Goal: Share content

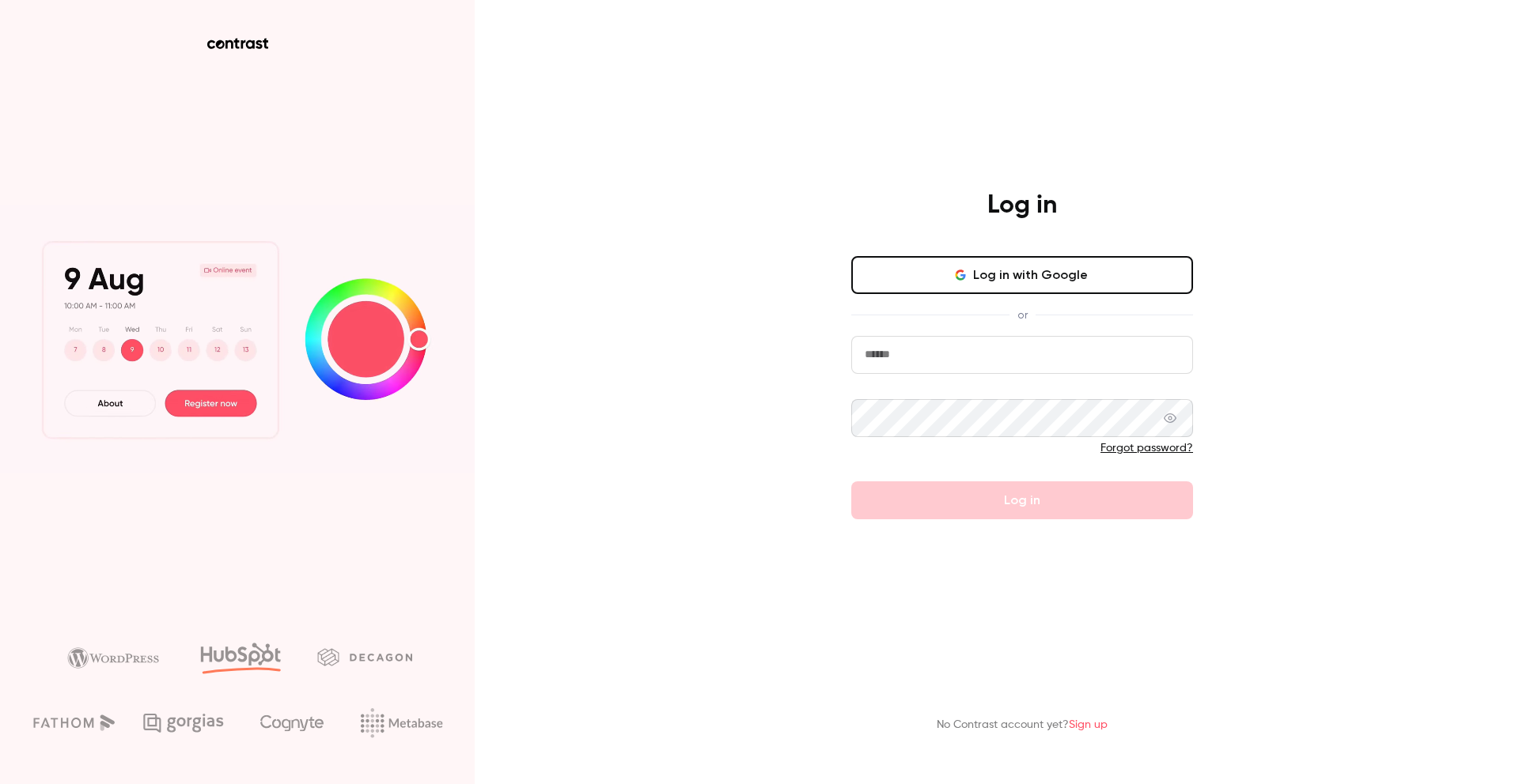
click at [884, 261] on button "Log in with Google" at bounding box center [1022, 275] width 341 height 38
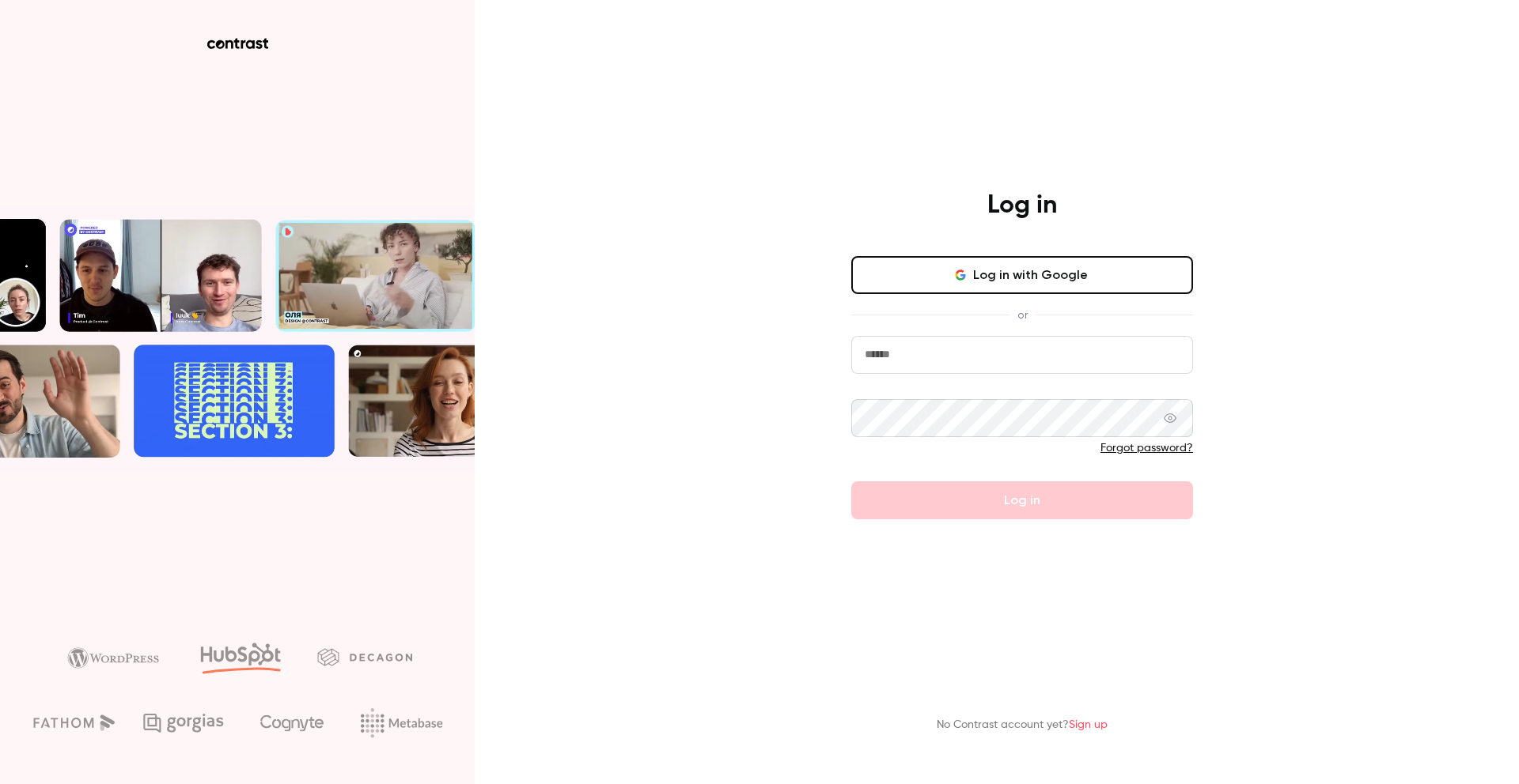
click at [944, 263] on button "Log in with Google" at bounding box center [1022, 275] width 341 height 38
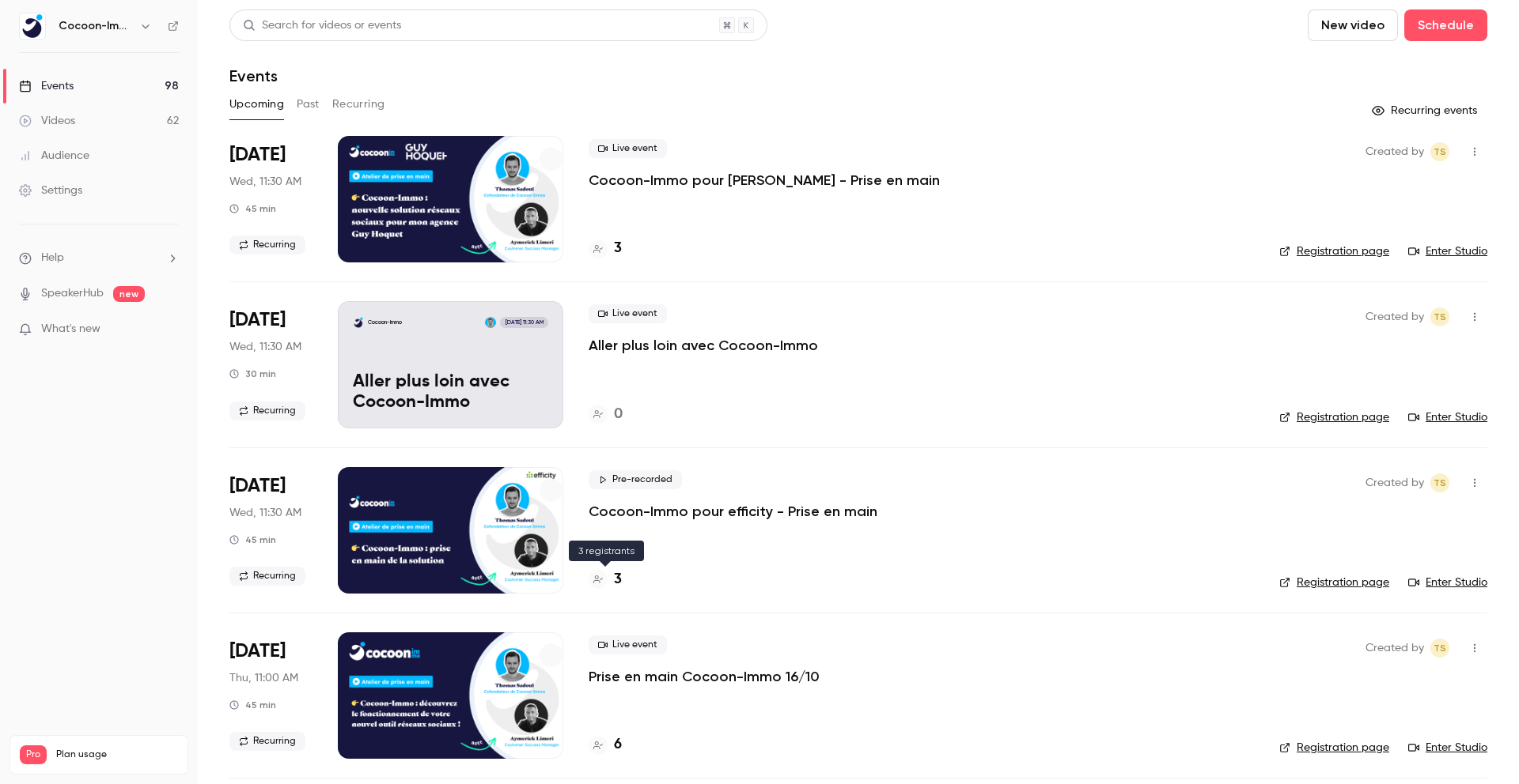
click at [620, 574] on h4 "3" at bounding box center [617, 580] width 7 height 22
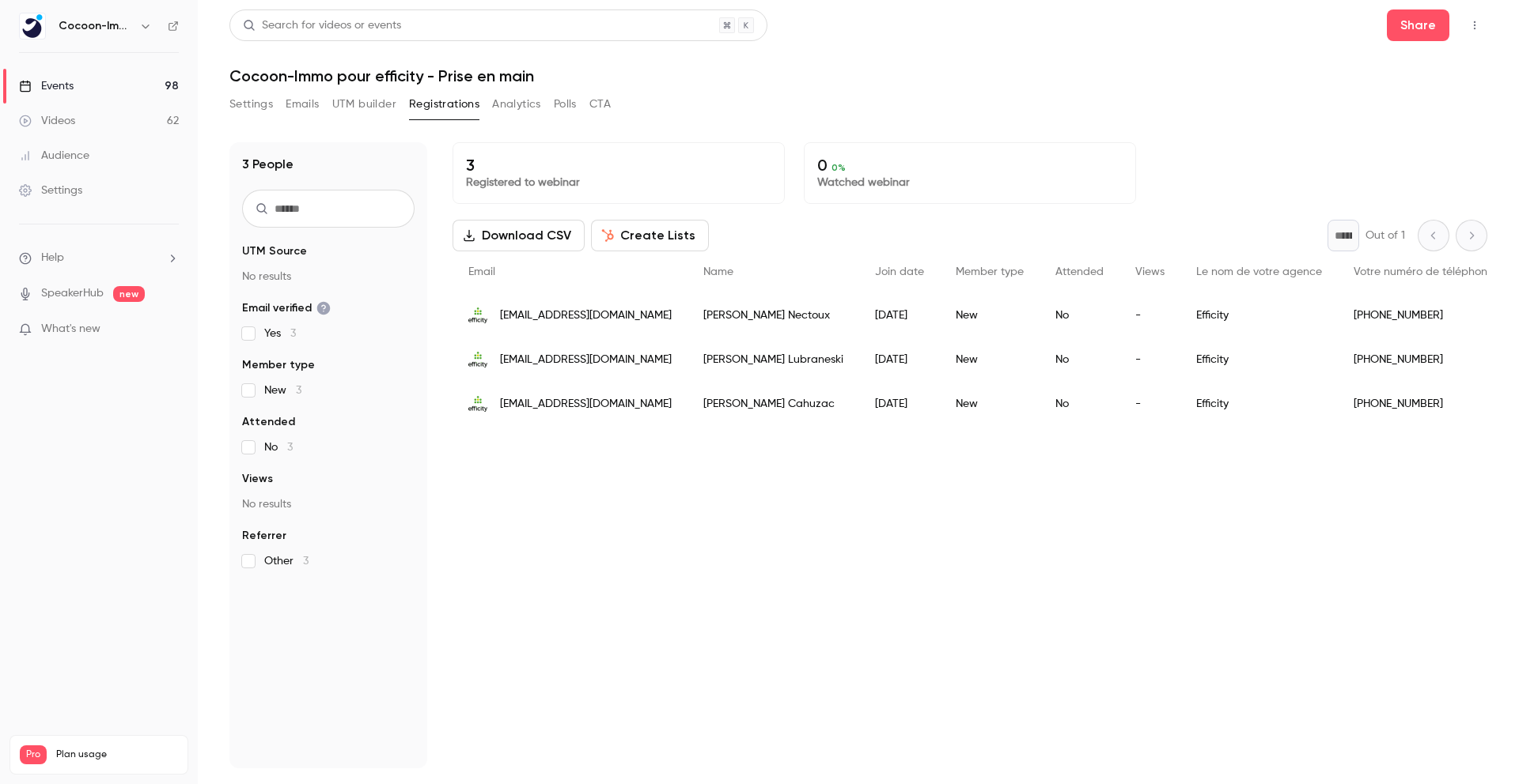
click at [1472, 20] on icon "button" at bounding box center [1474, 25] width 12 height 11
click at [1433, 22] on div at bounding box center [760, 392] width 1519 height 784
click at [1417, 27] on button "Share" at bounding box center [1417, 25] width 62 height 32
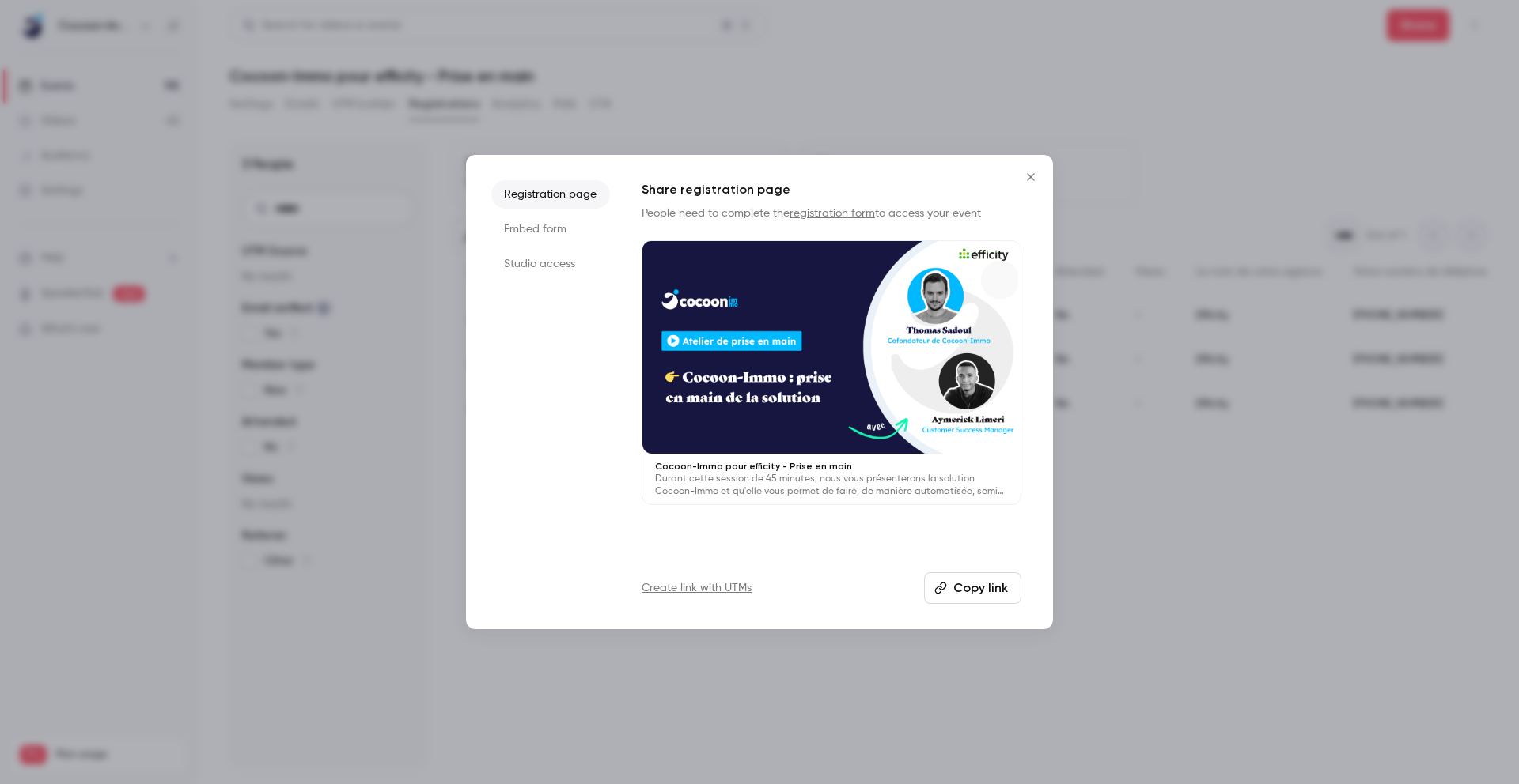
click at [987, 589] on button "Copy link" at bounding box center [972, 588] width 97 height 32
click at [965, 578] on button "Copy link" at bounding box center [972, 588] width 97 height 32
click at [555, 256] on li "Studio access" at bounding box center [550, 264] width 118 height 28
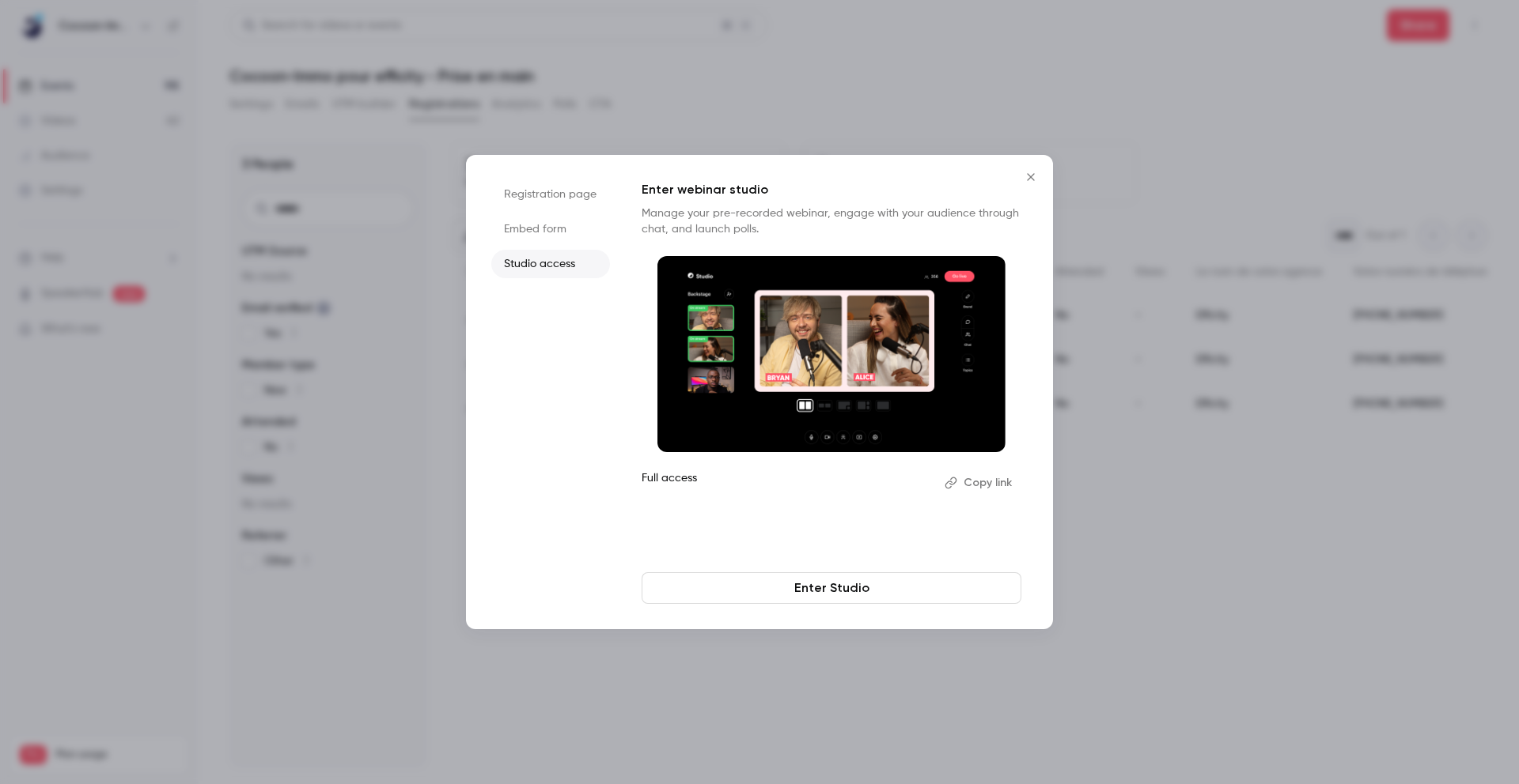
click at [547, 233] on li "Embed form" at bounding box center [550, 229] width 118 height 28
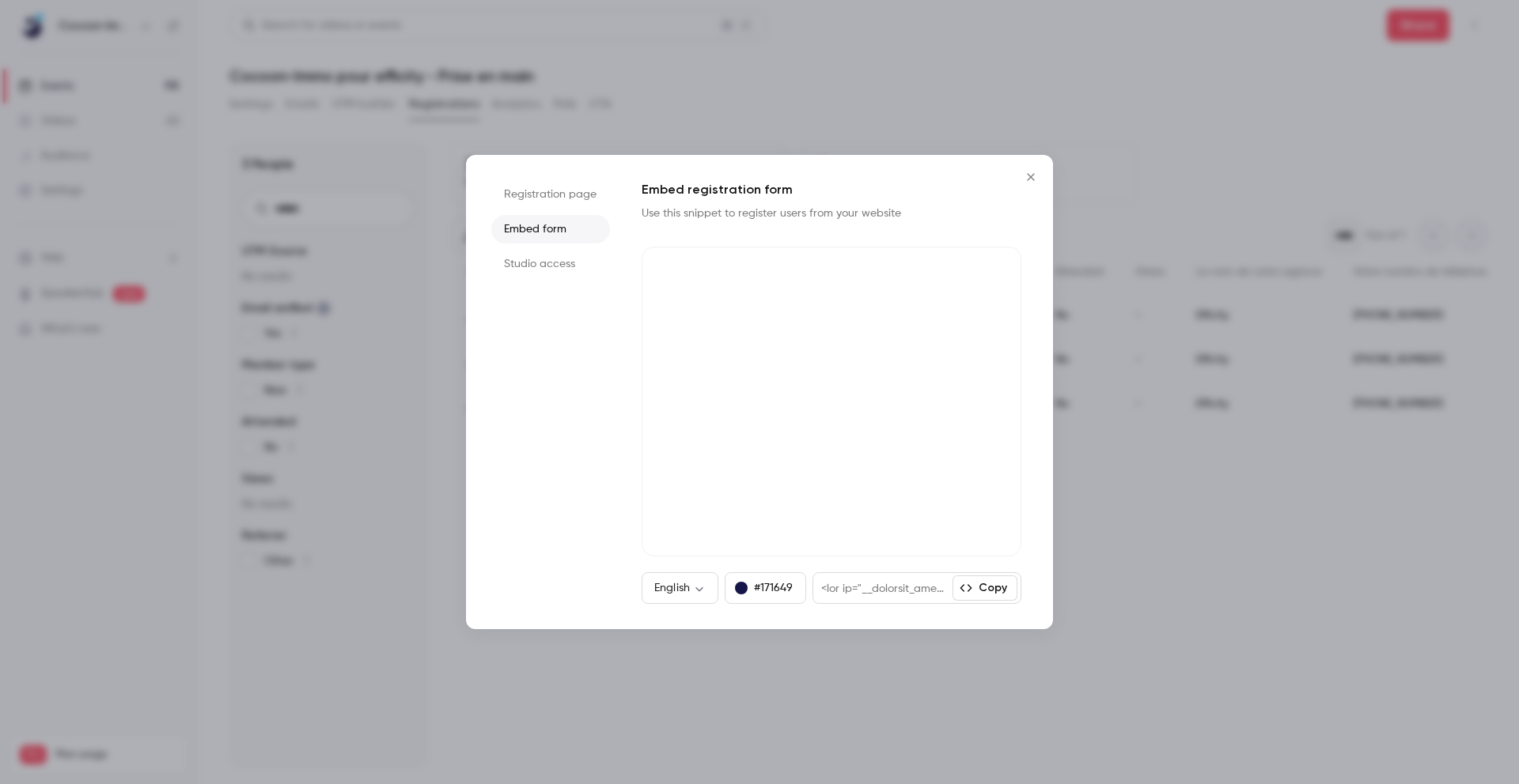
click at [545, 191] on li "Registration page" at bounding box center [550, 195] width 118 height 28
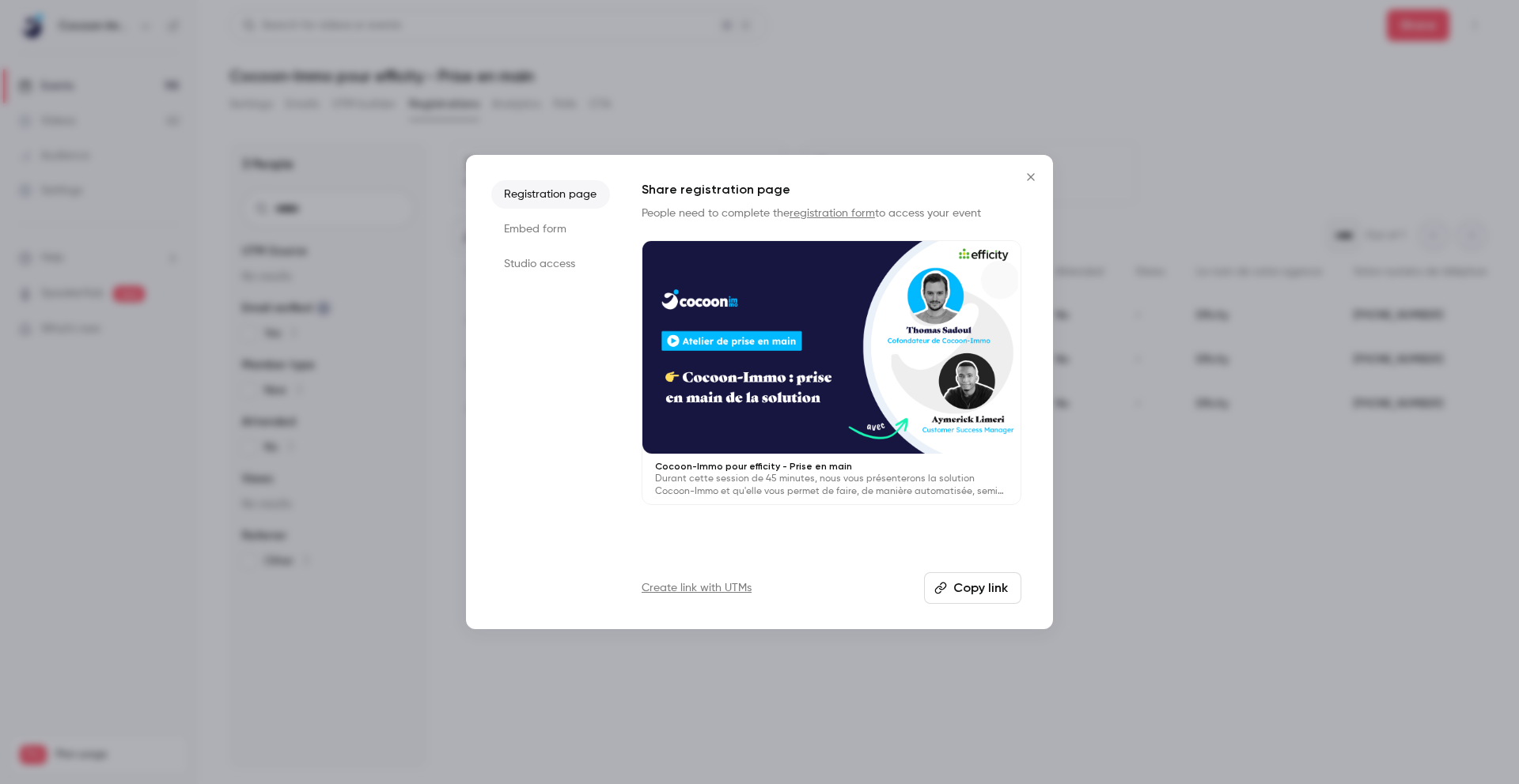
click at [529, 228] on li "Embed form" at bounding box center [550, 229] width 118 height 28
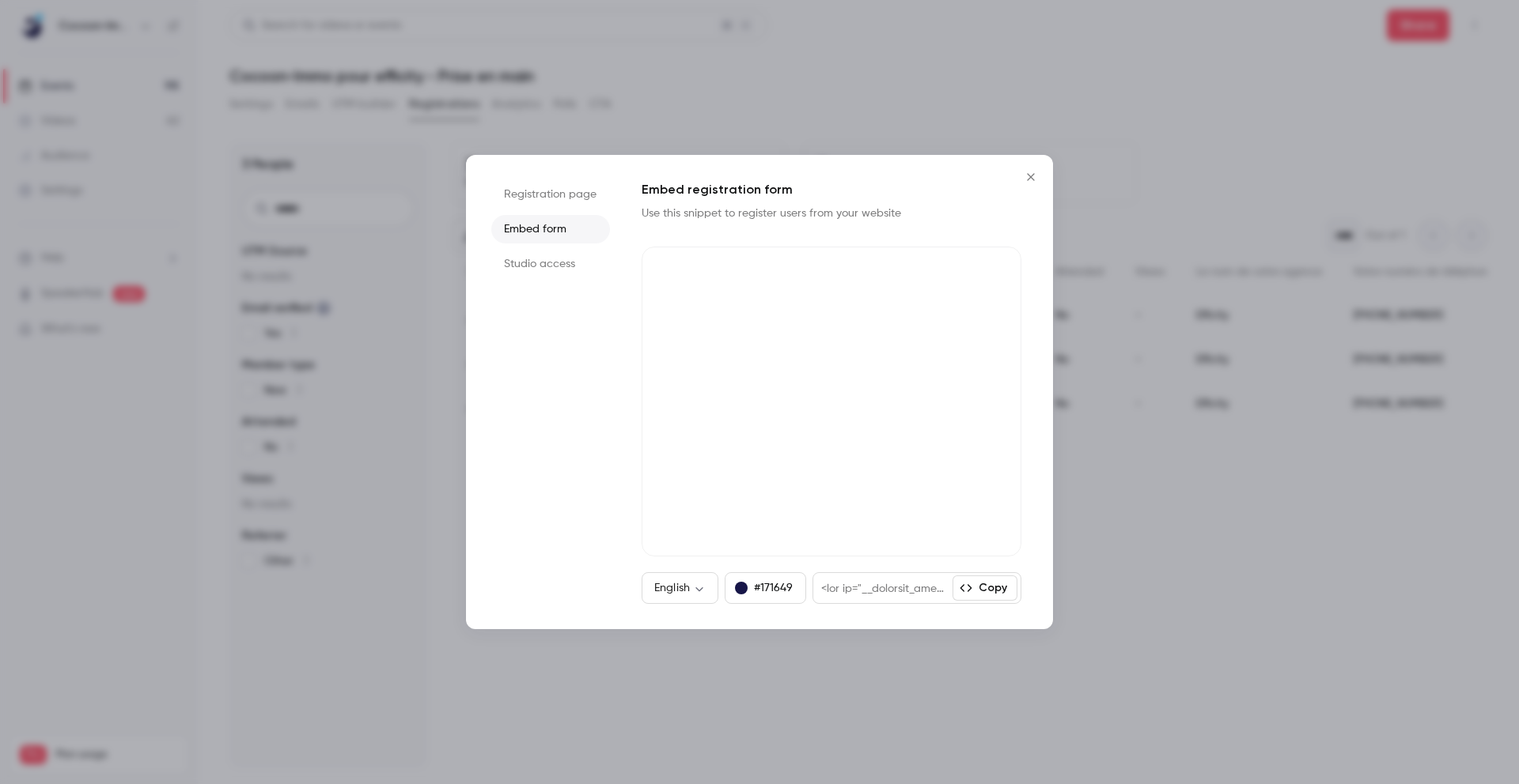
click at [528, 255] on li "Studio access" at bounding box center [550, 264] width 118 height 28
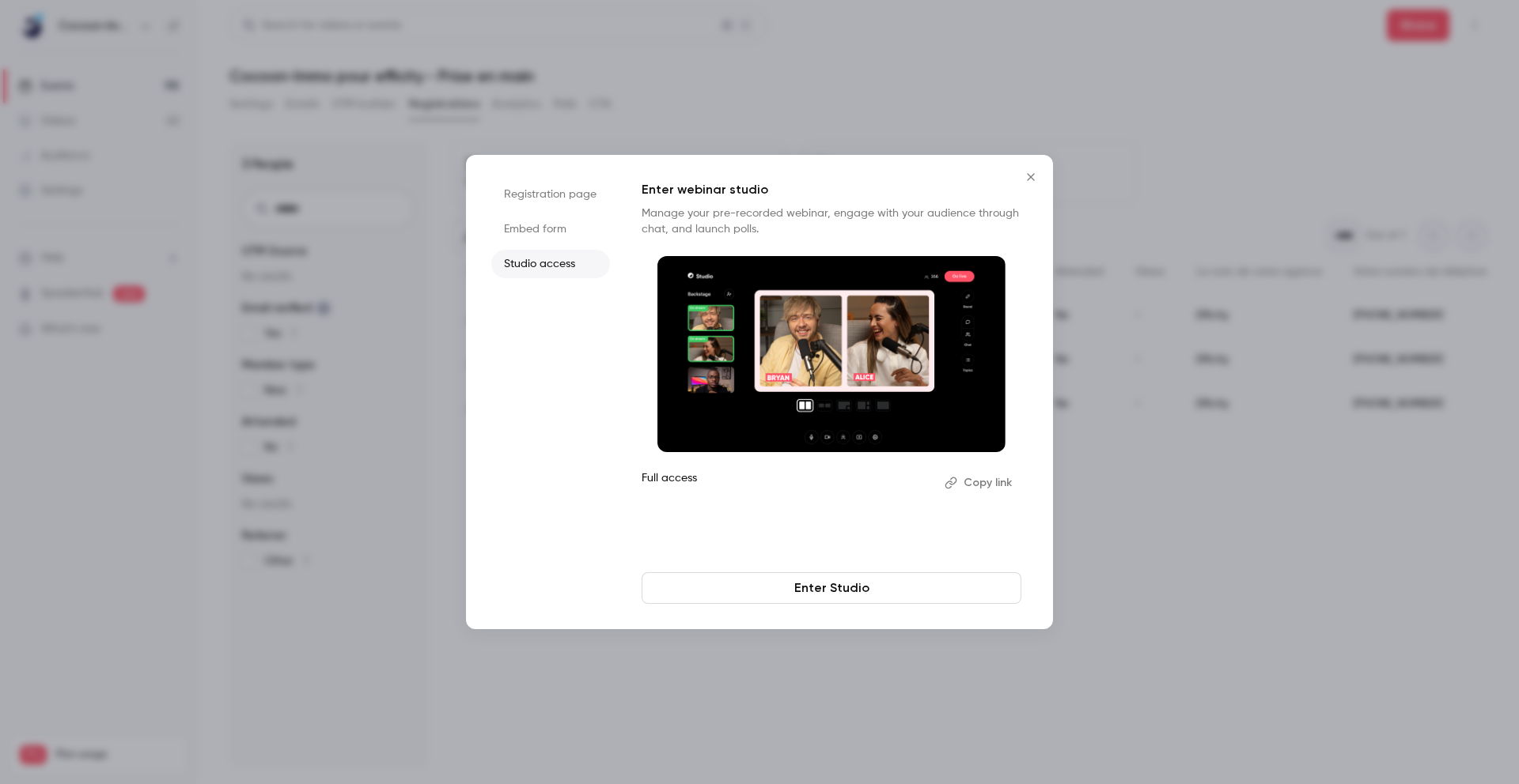
click at [533, 219] on li "Embed form" at bounding box center [550, 229] width 118 height 28
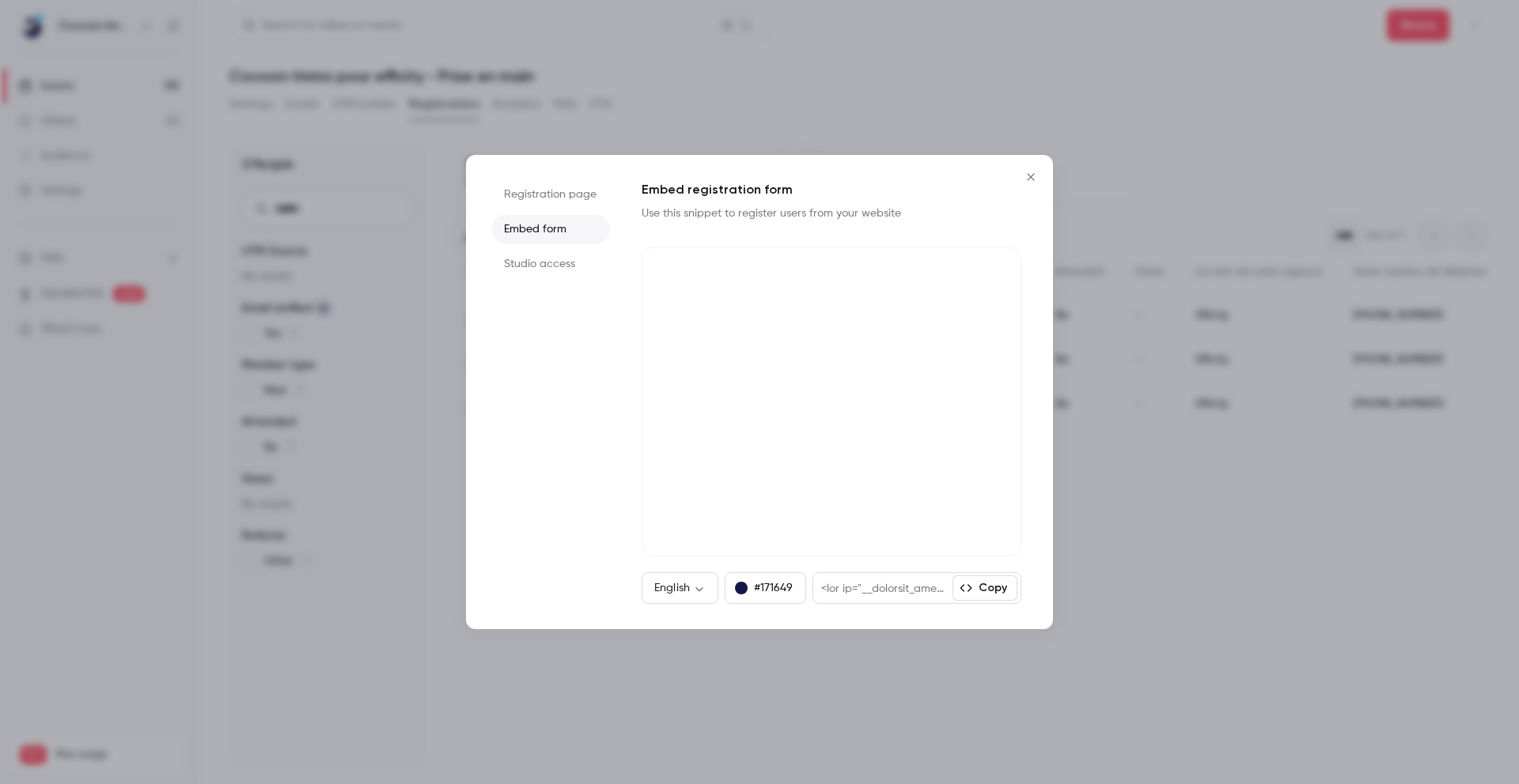
click at [535, 196] on li "Registration page" at bounding box center [550, 195] width 118 height 28
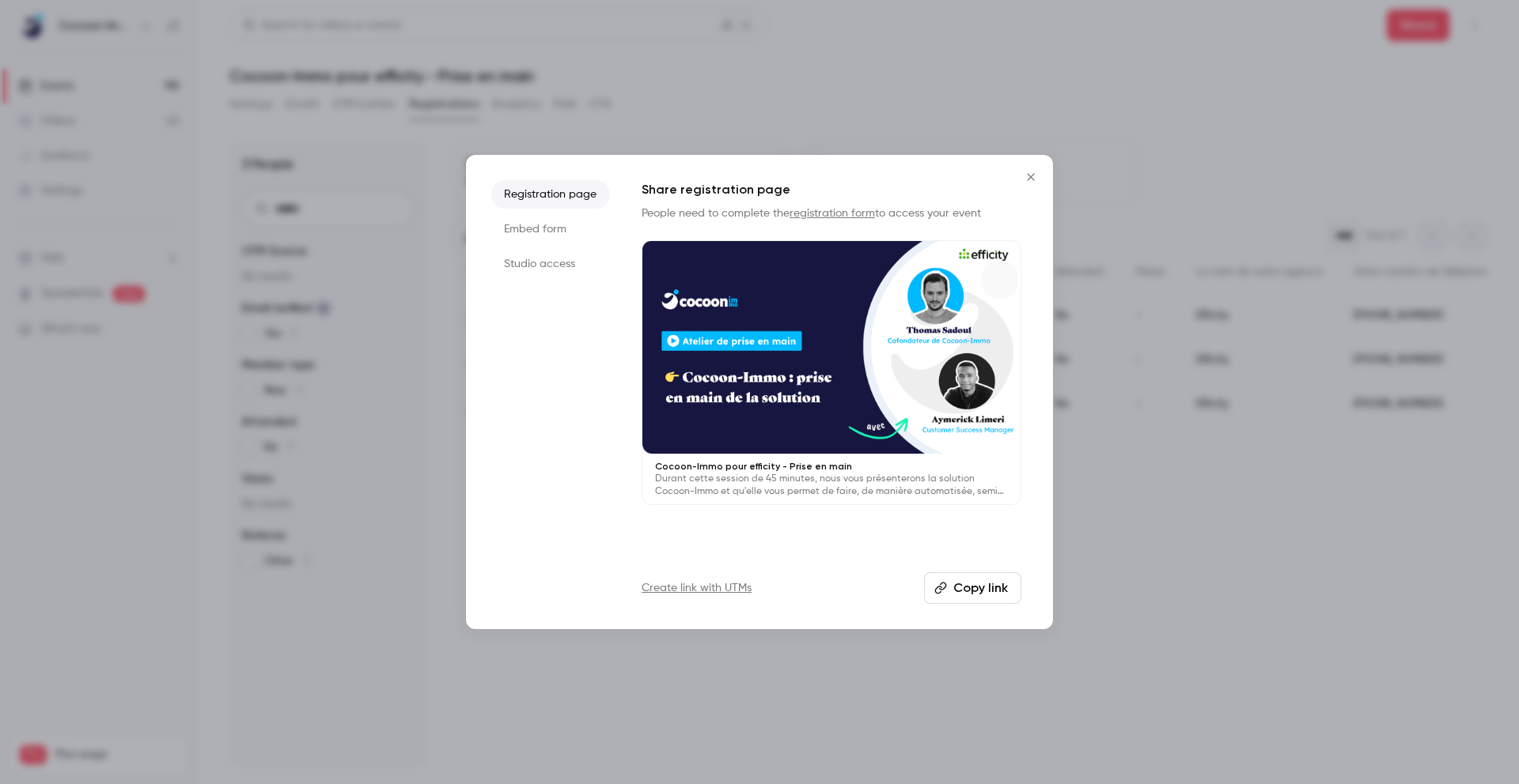
click at [954, 587] on button "Copy link" at bounding box center [972, 588] width 97 height 32
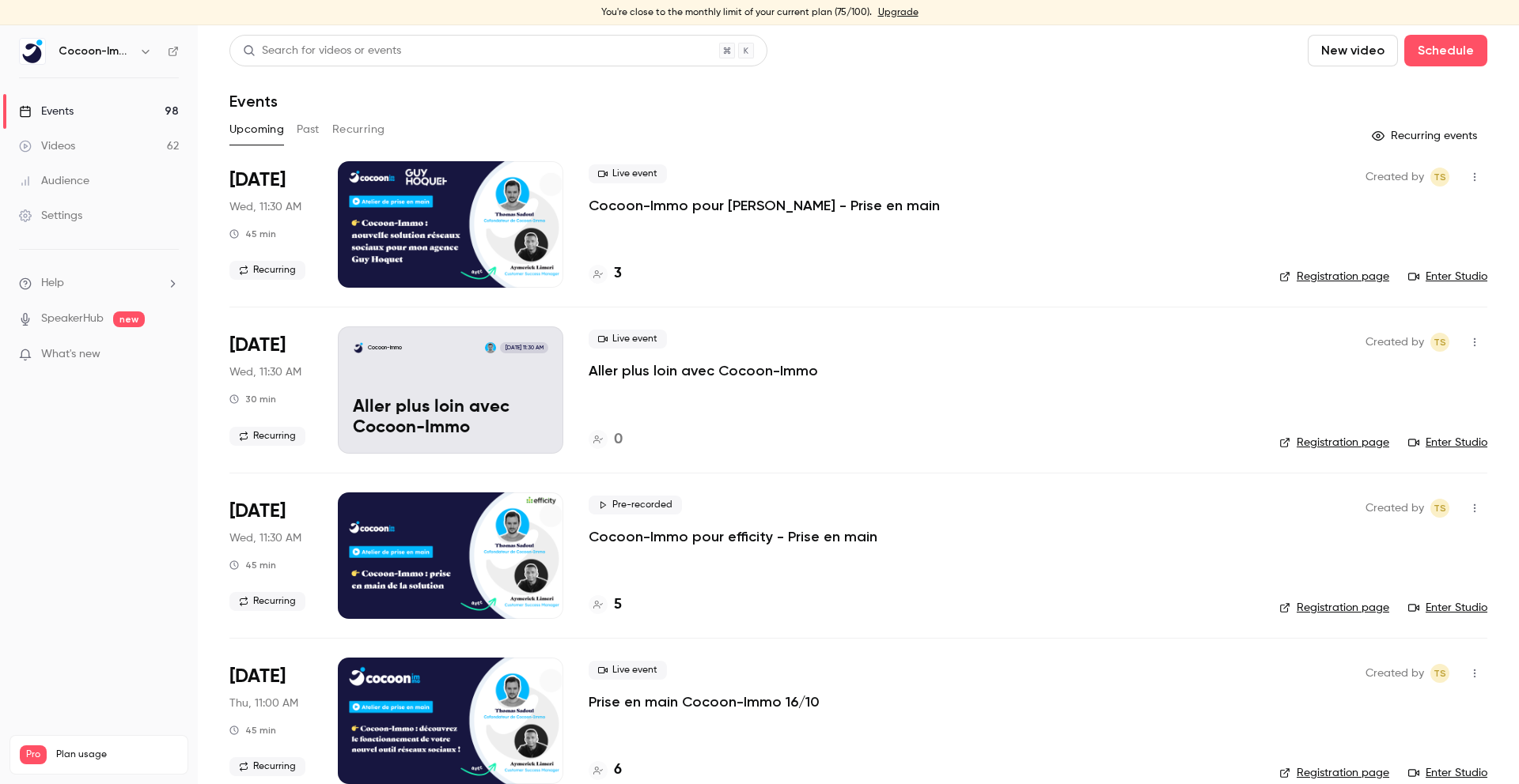
click at [612, 272] on div "3" at bounding box center [605, 274] width 33 height 22
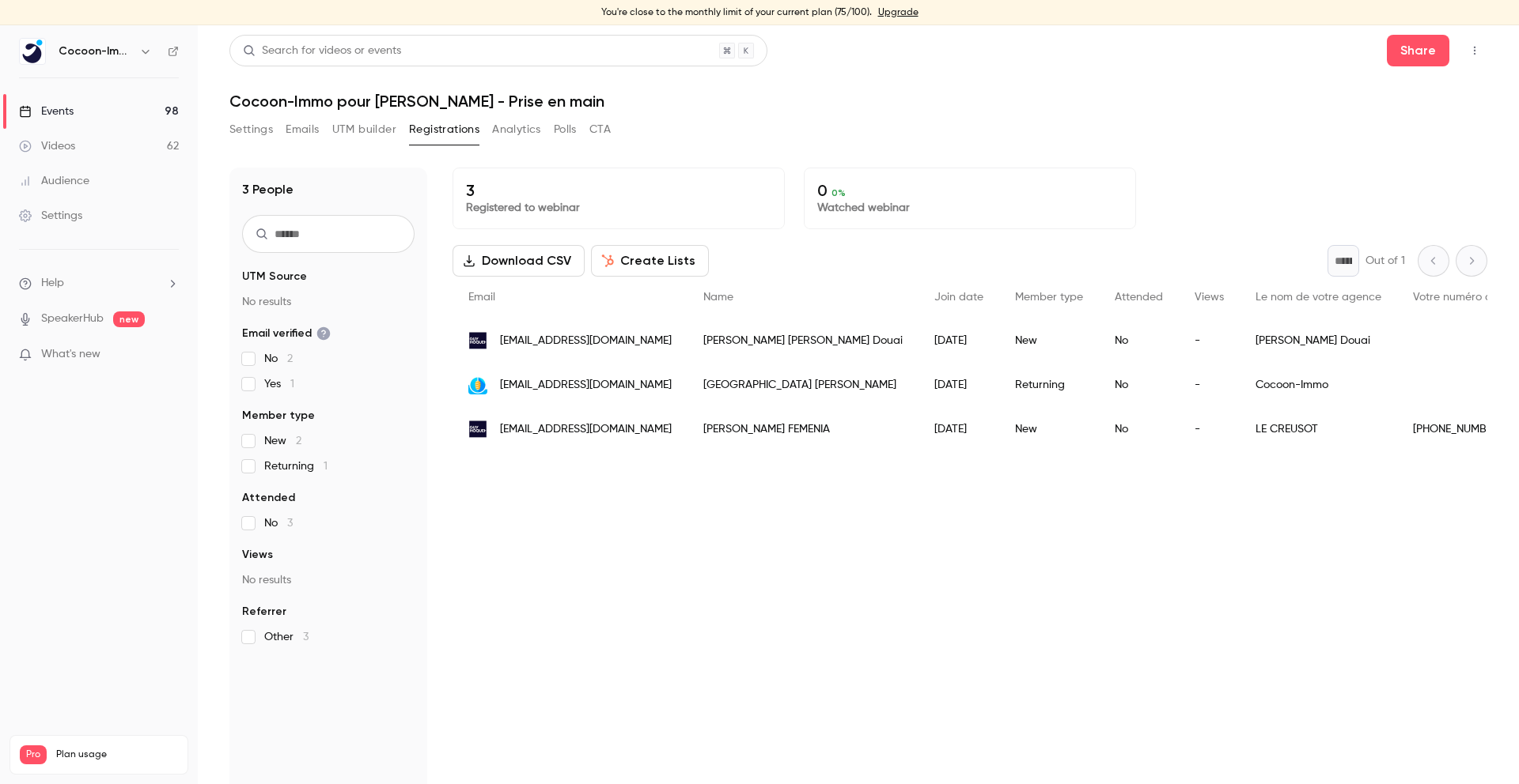
click at [612, 533] on div "3 Registered to webinar 0 0 % Watched webinar Download CSV Create Lists * Out o…" at bounding box center [969, 480] width 1034 height 626
